Goal: Information Seeking & Learning: Check status

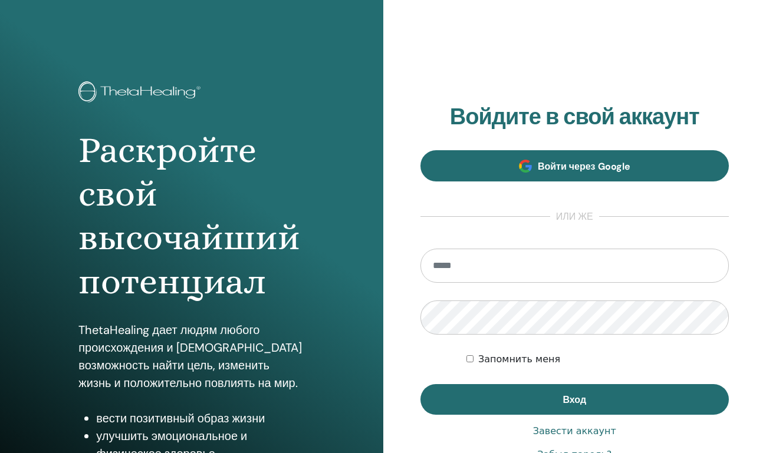
click at [561, 164] on span "Войти через Google" at bounding box center [583, 166] width 93 height 12
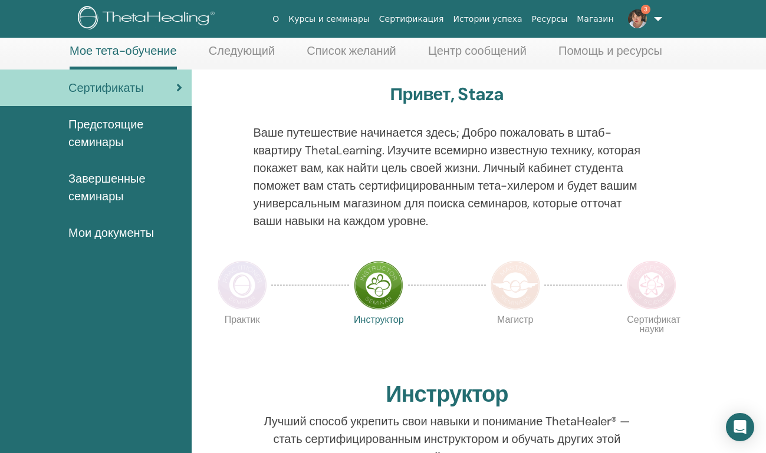
scroll to position [73, 0]
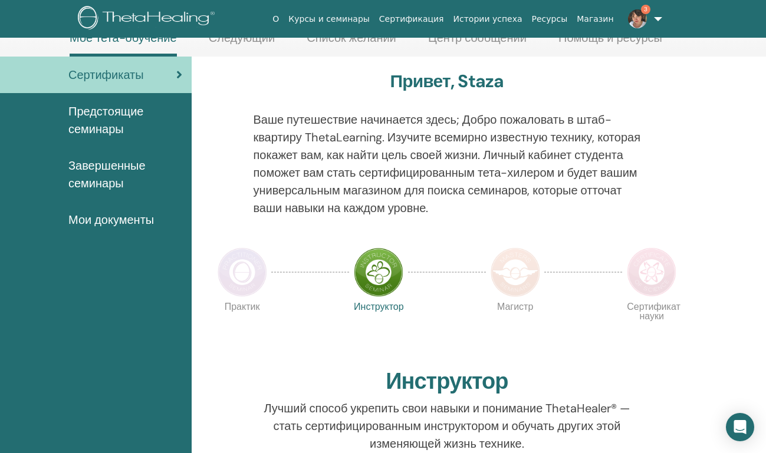
click at [100, 116] on span "Предстоящие семинары" at bounding box center [125, 120] width 114 height 35
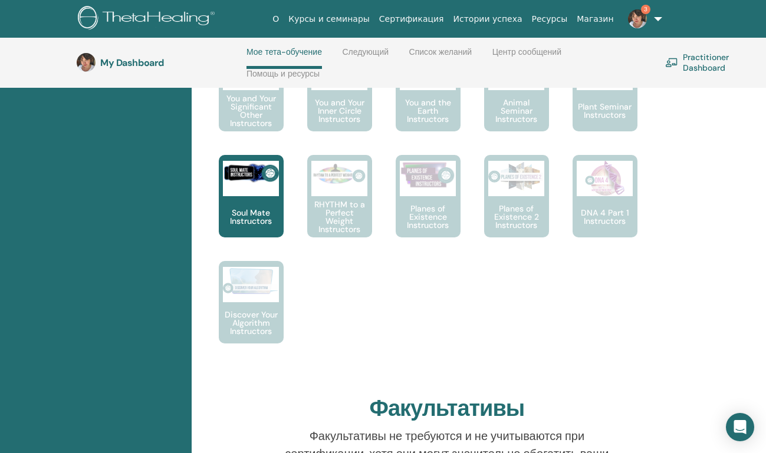
scroll to position [834, 0]
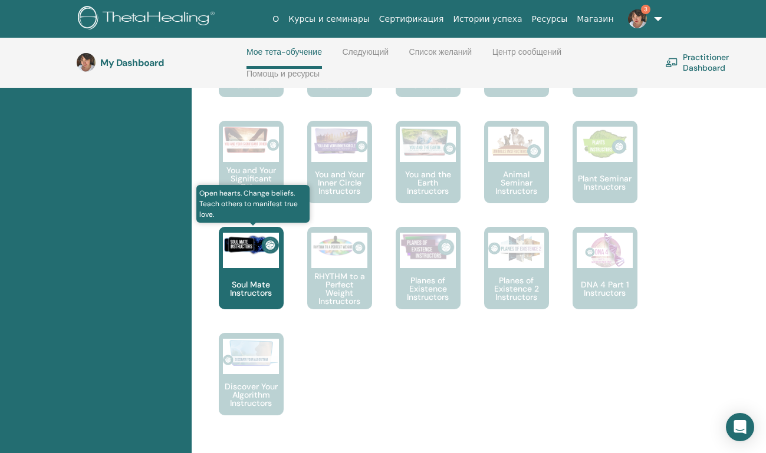
click at [258, 261] on div at bounding box center [251, 250] width 56 height 35
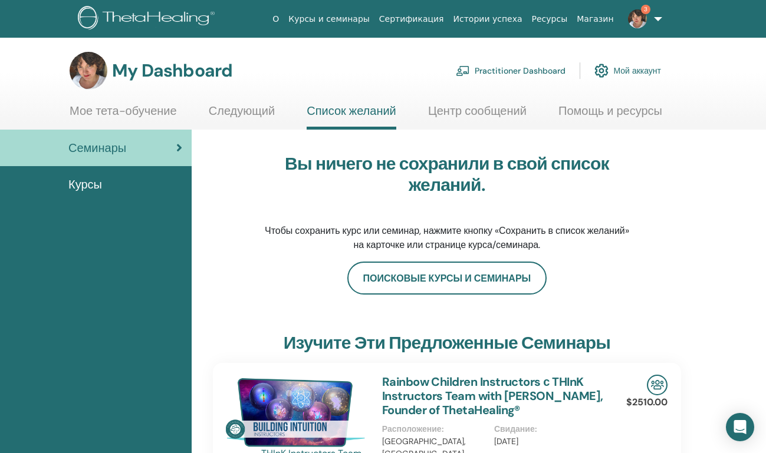
click at [114, 154] on span "Семинары" at bounding box center [97, 148] width 58 height 18
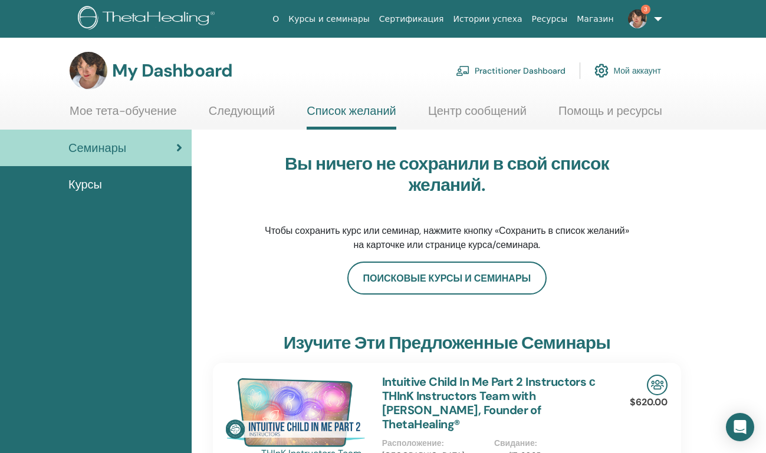
click at [141, 111] on link "Мое тета-обучение" at bounding box center [123, 115] width 107 height 23
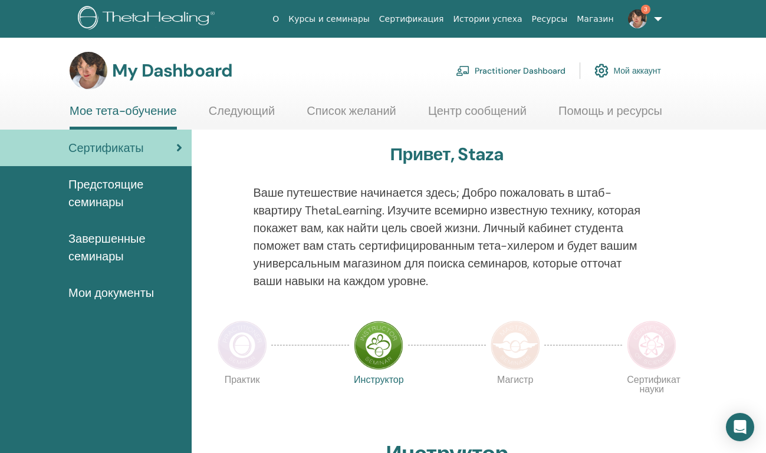
click at [124, 293] on span "Мои документы" at bounding box center [110, 293] width 85 height 18
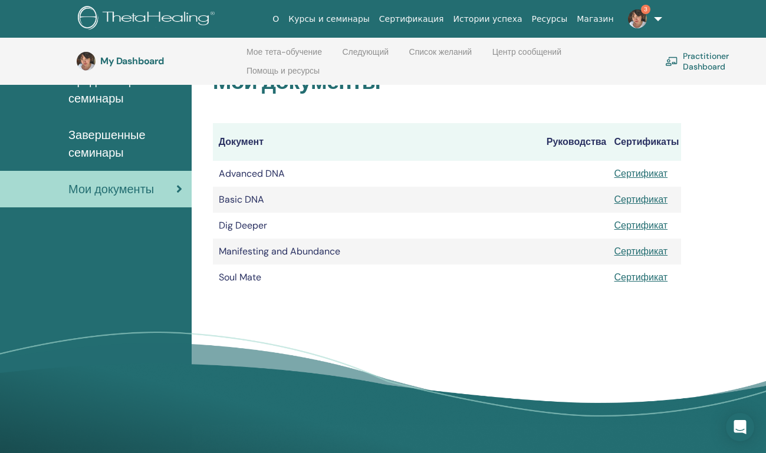
scroll to position [166, 0]
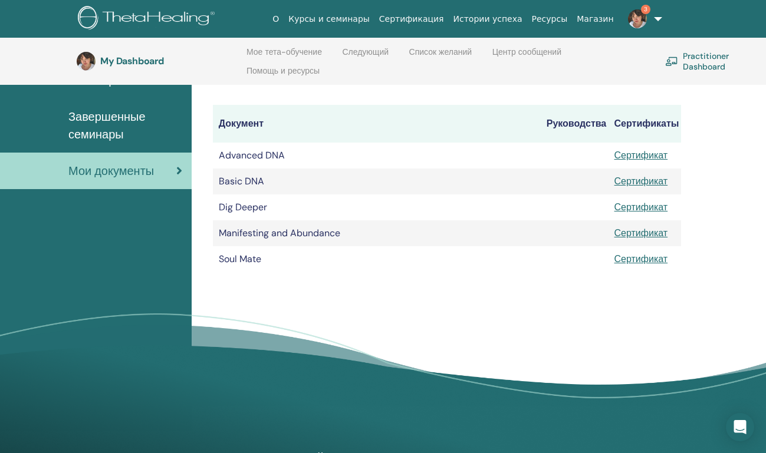
click at [640, 256] on link "Сертификат" at bounding box center [641, 259] width 54 height 12
